Goal: Task Accomplishment & Management: Use online tool/utility

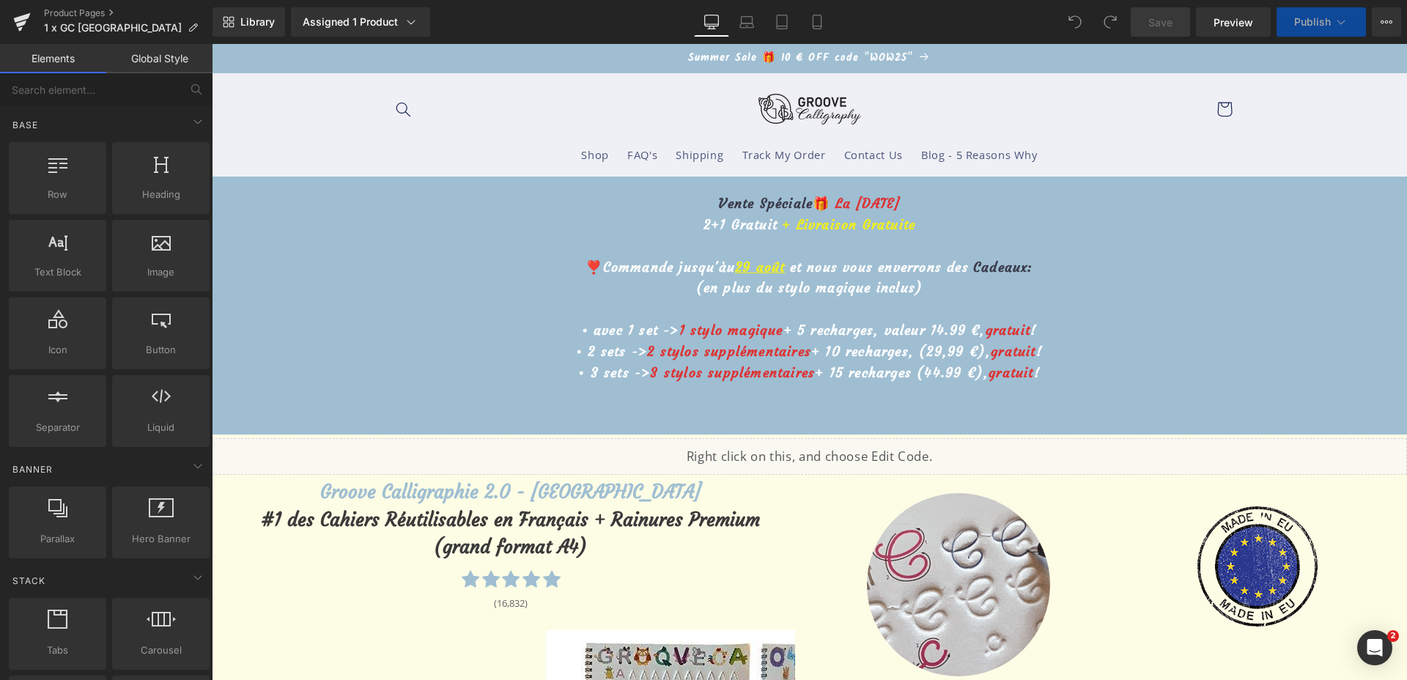
click at [736, 257] on p "❣️Commande jusqu'àu [DATE] et nous vous enverrons des Cadeaux :" at bounding box center [809, 267] width 1191 height 21
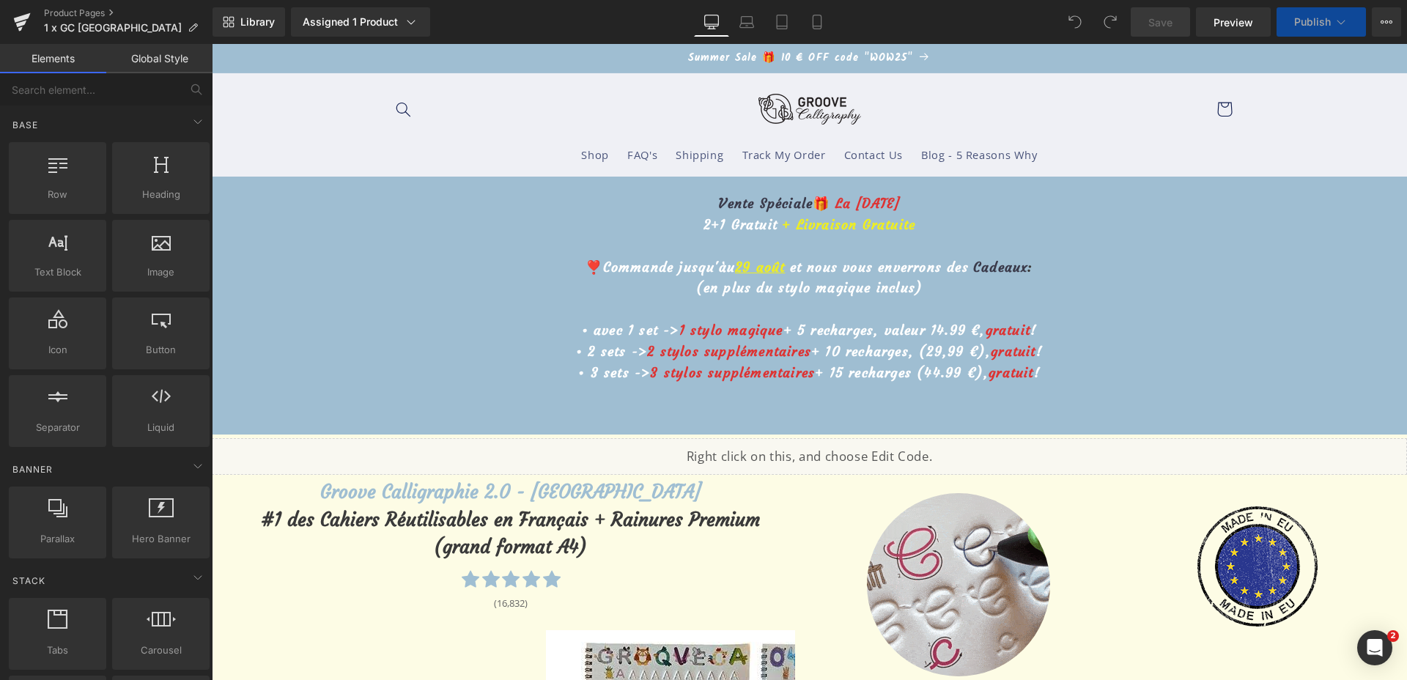
click at [740, 259] on u "29 août" at bounding box center [760, 267] width 50 height 17
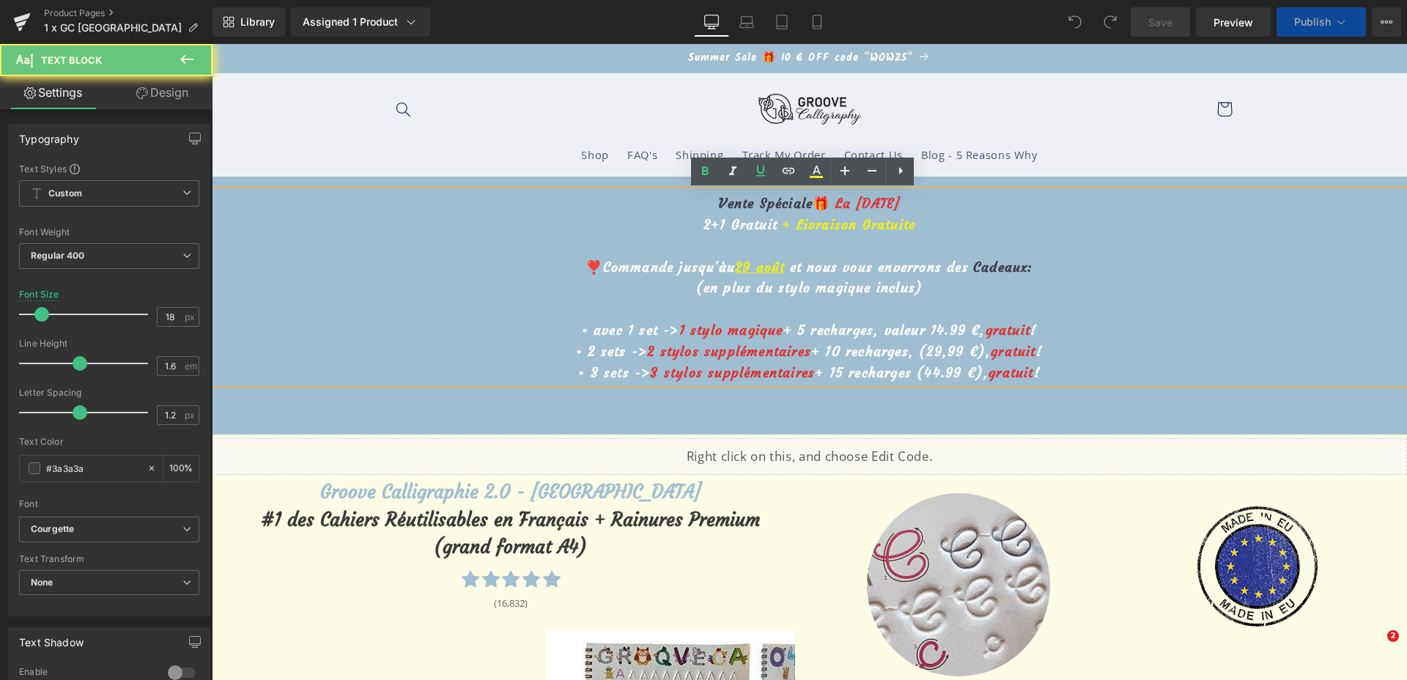
click at [743, 262] on u "29 août" at bounding box center [760, 267] width 50 height 17
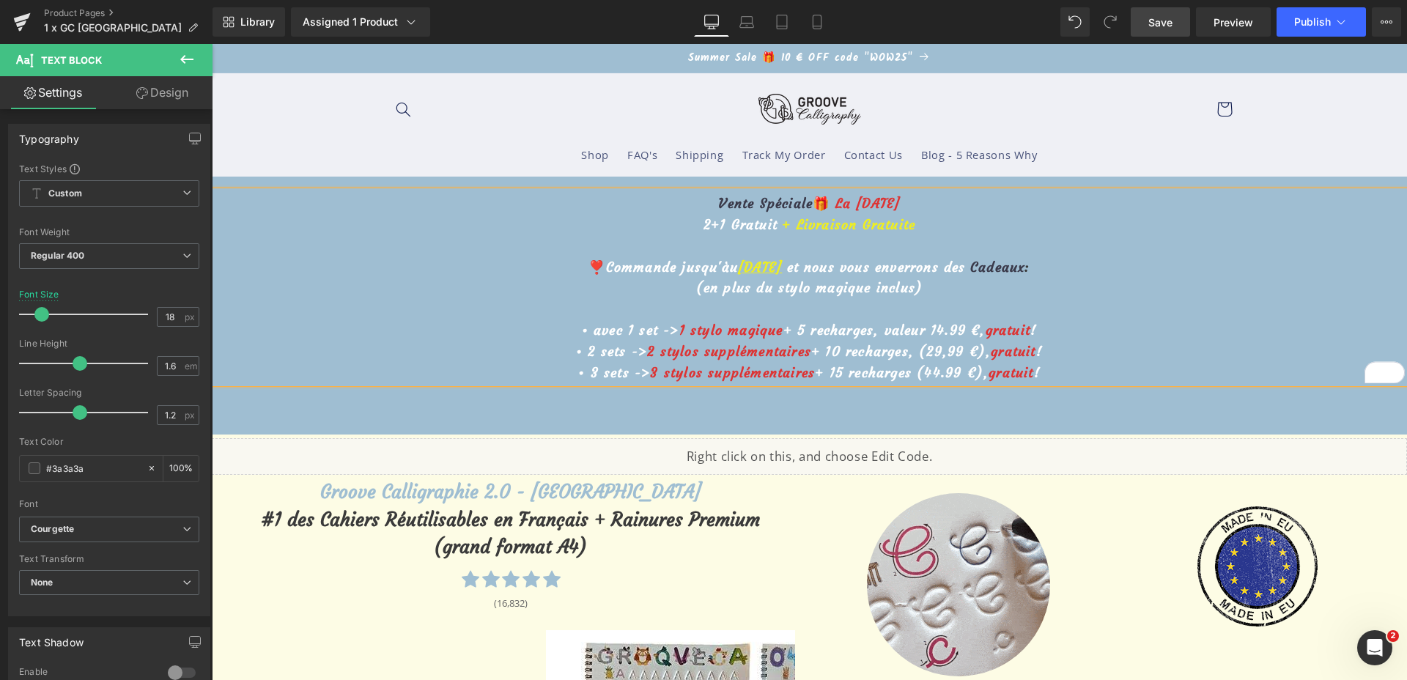
click at [1165, 23] on span "Save" at bounding box center [1161, 22] width 24 height 15
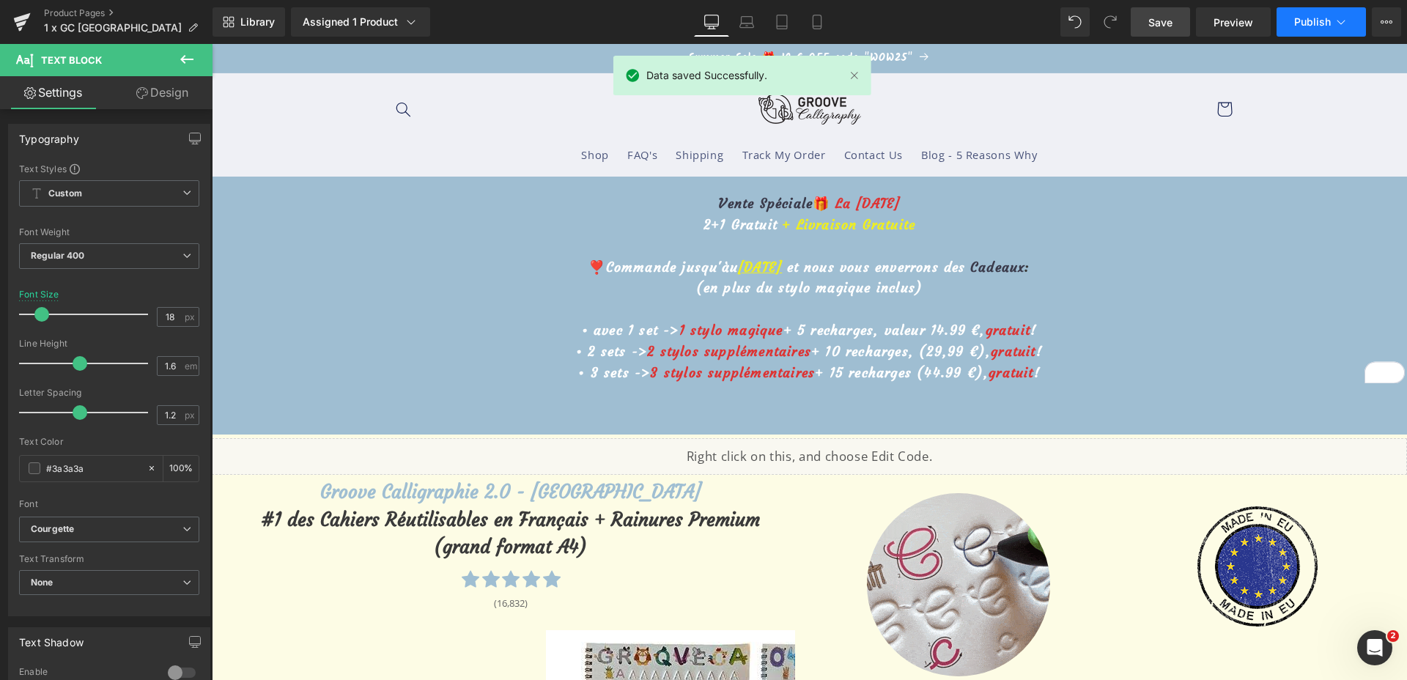
click at [1322, 21] on span "Publish" at bounding box center [1312, 22] width 37 height 12
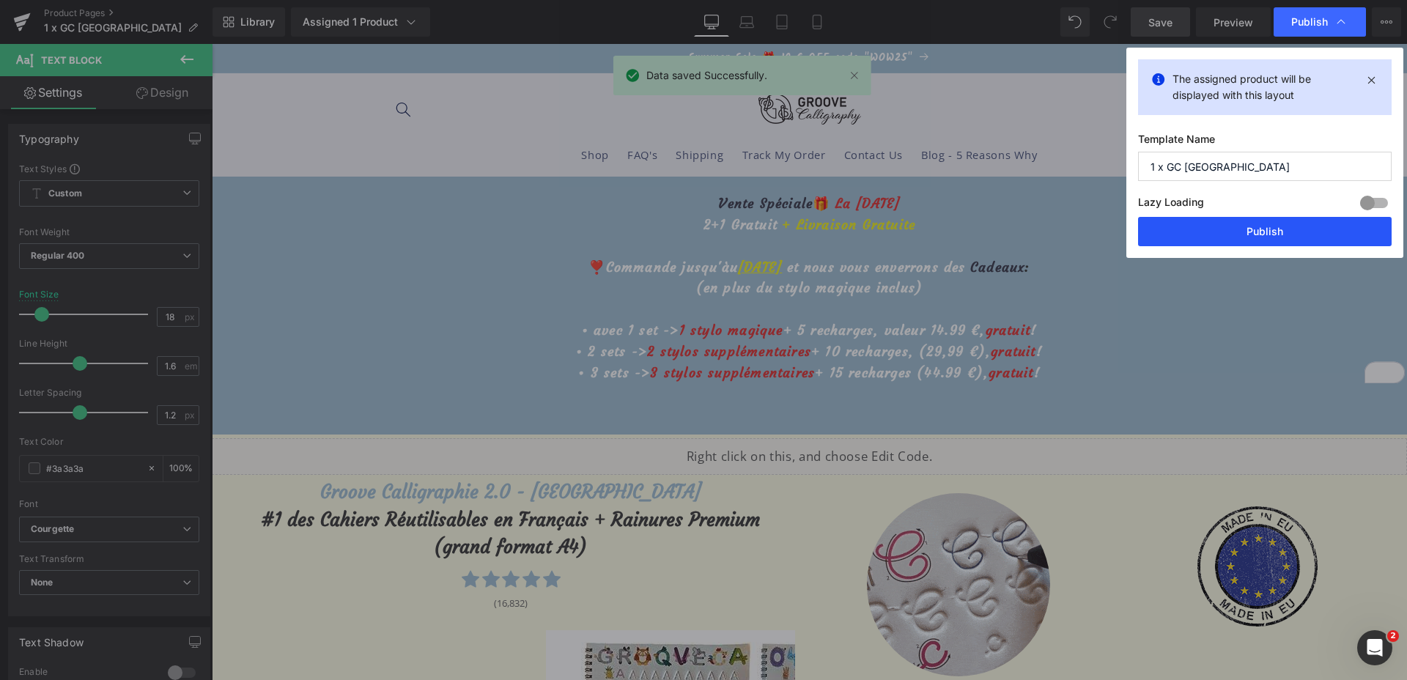
drag, startPoint x: 1264, startPoint y: 229, endPoint x: 1051, endPoint y: 186, distance: 216.9
click at [1264, 229] on button "Publish" at bounding box center [1265, 231] width 254 height 29
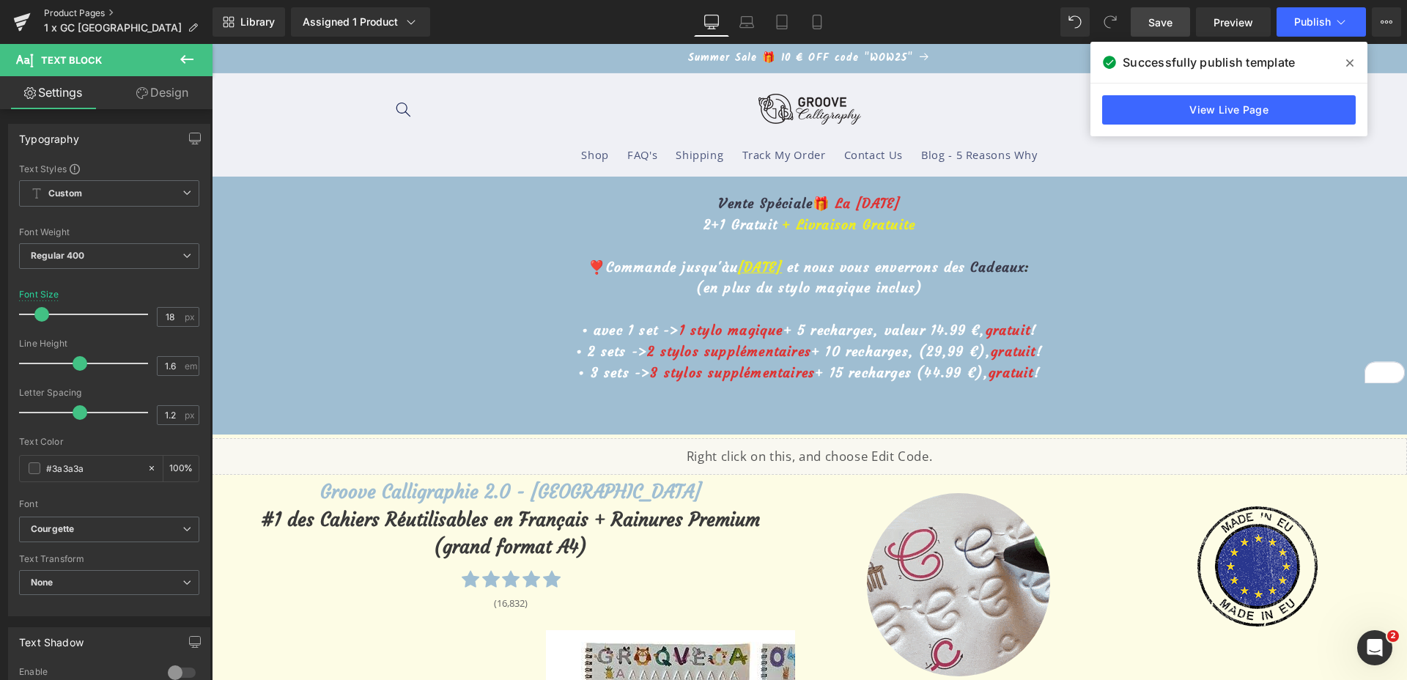
click at [66, 12] on link "Product Pages" at bounding box center [128, 13] width 169 height 12
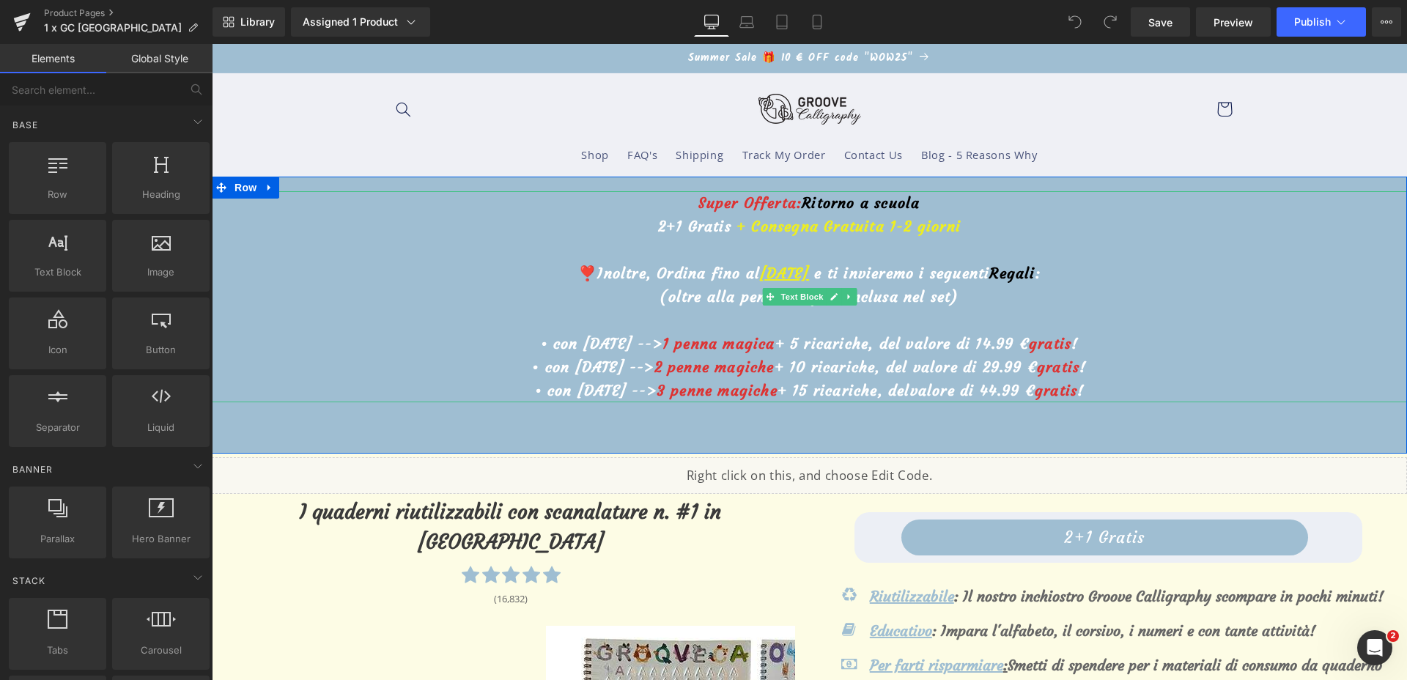
click at [760, 277] on u "29 Agosto" at bounding box center [784, 273] width 49 height 18
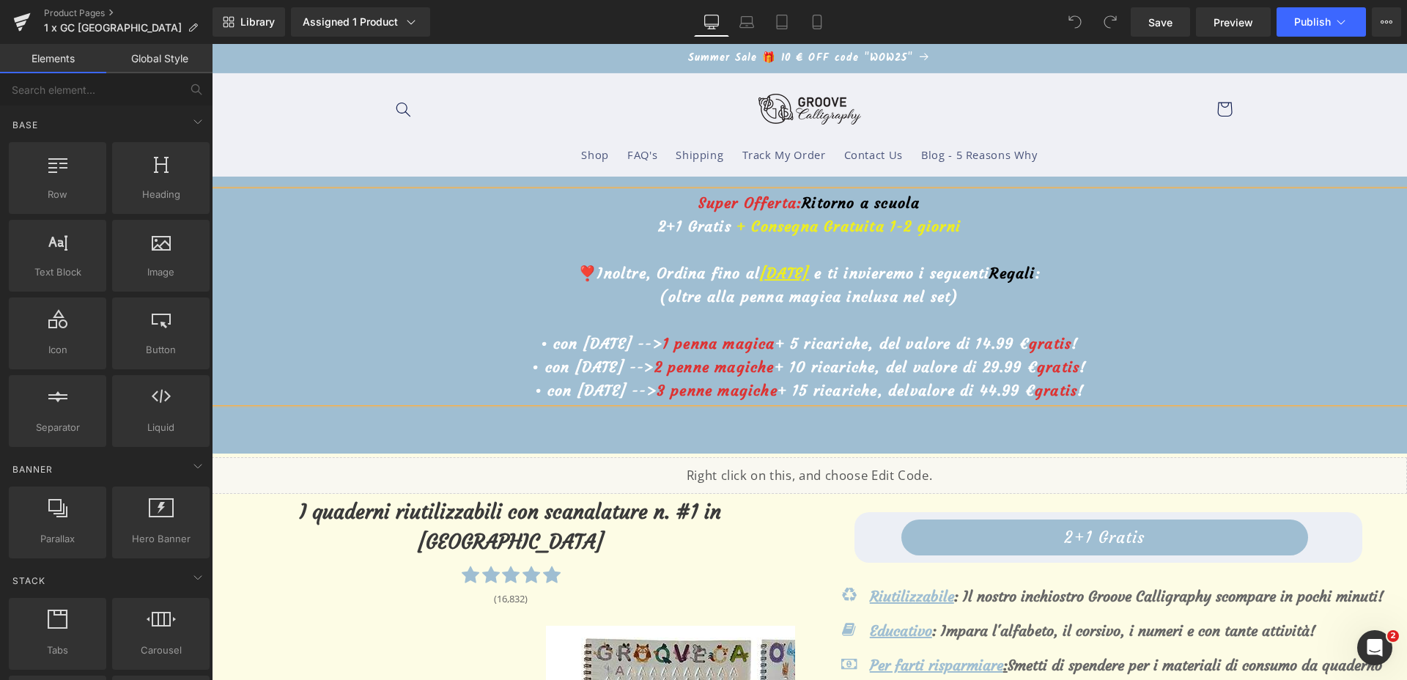
click at [760, 277] on u "29 Agosto" at bounding box center [784, 273] width 49 height 18
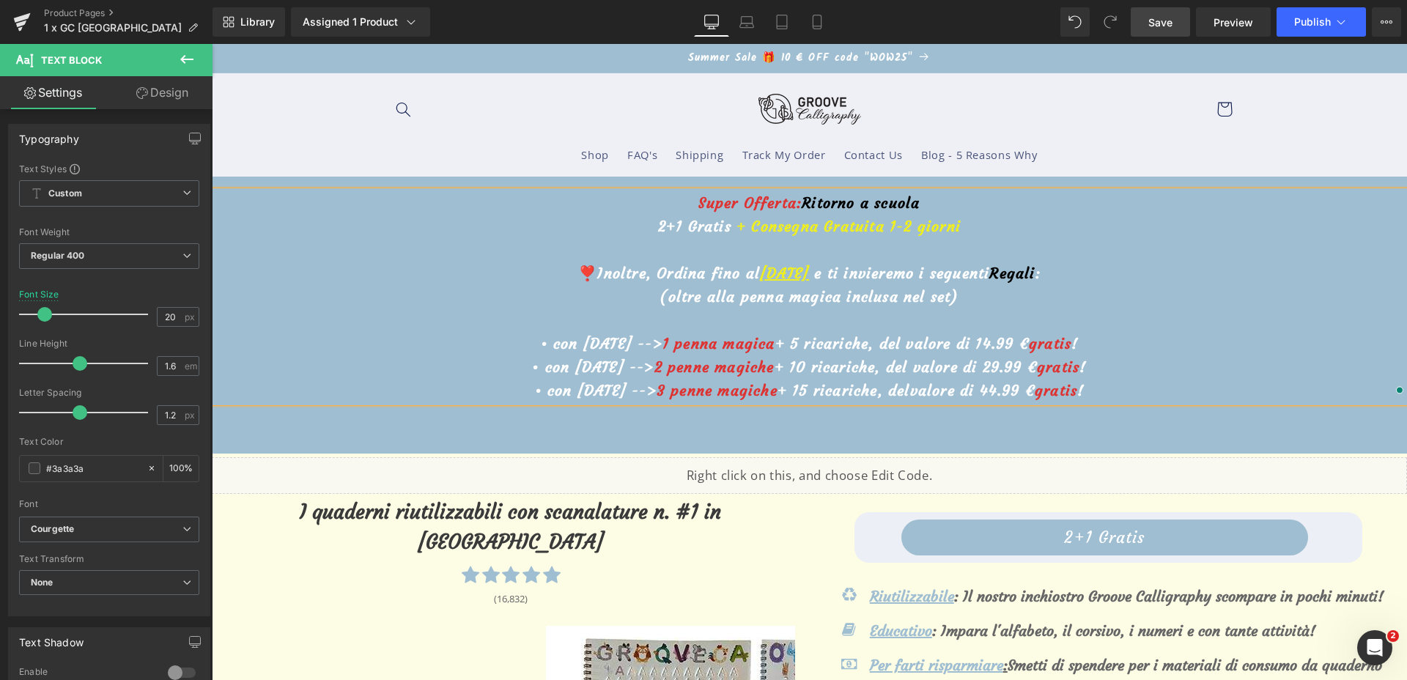
click at [1146, 27] on link "Save" at bounding box center [1160, 21] width 59 height 29
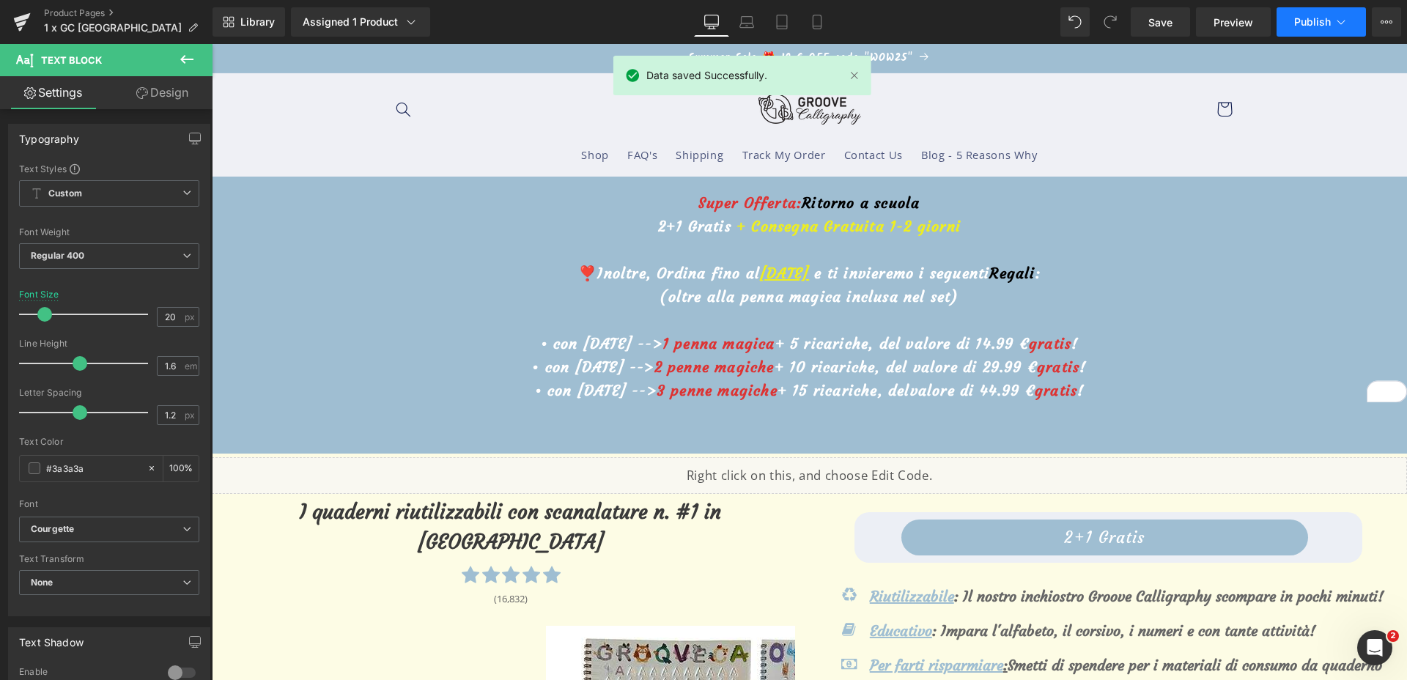
click at [1315, 27] on span "Publish" at bounding box center [1312, 22] width 37 height 12
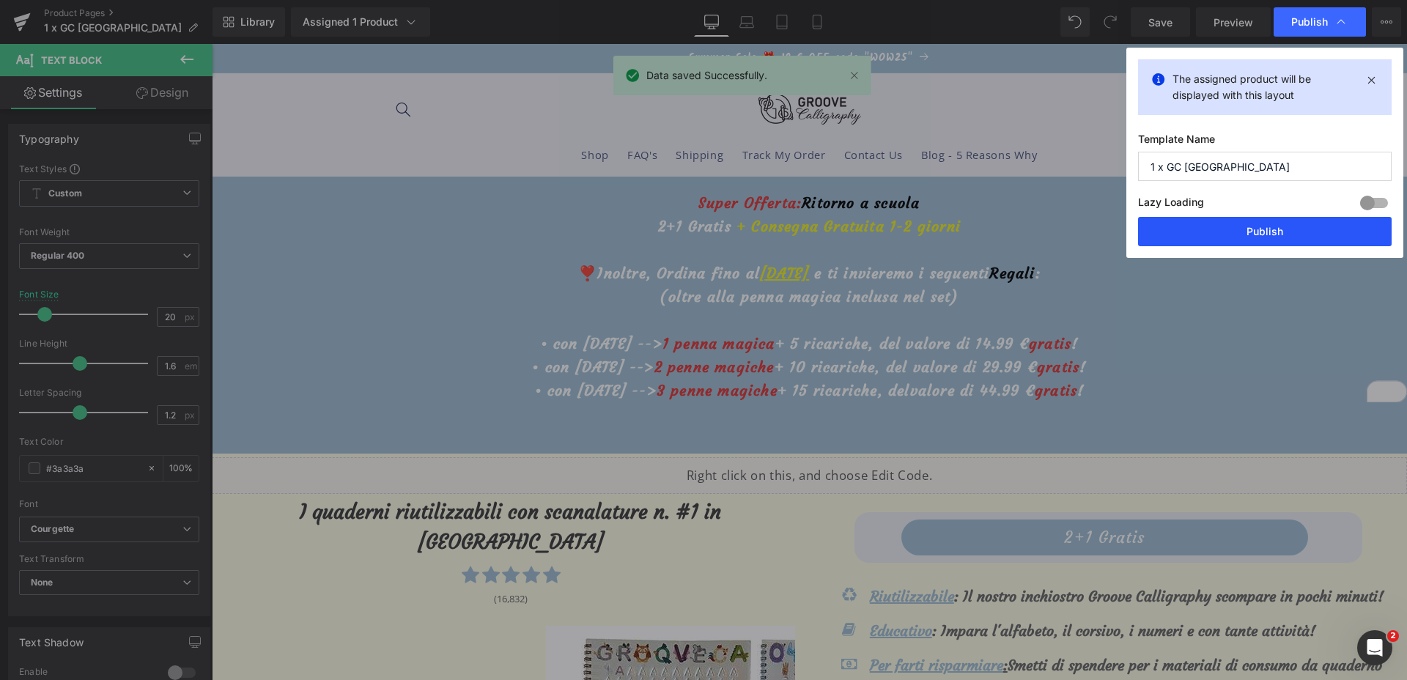
click at [1290, 224] on button "Publish" at bounding box center [1265, 231] width 254 height 29
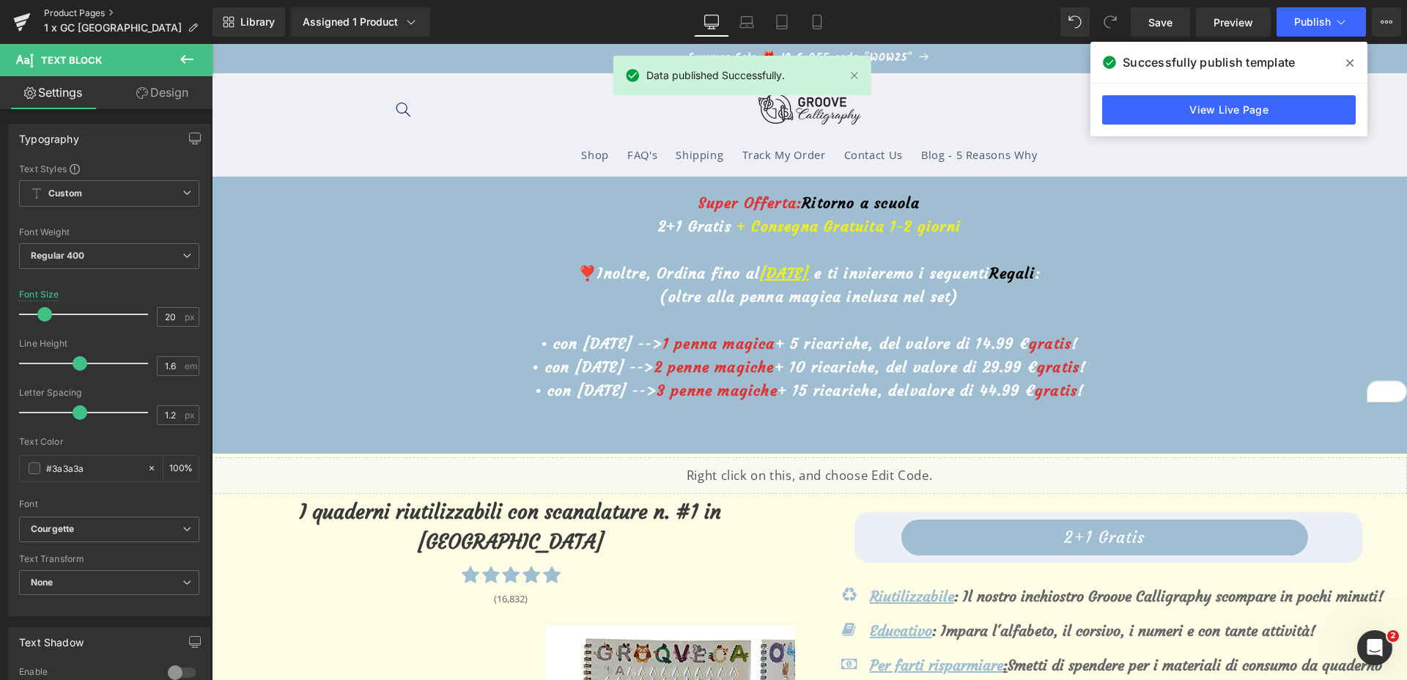
click at [81, 14] on link "Product Pages" at bounding box center [128, 13] width 169 height 12
